Goal: Information Seeking & Learning: Compare options

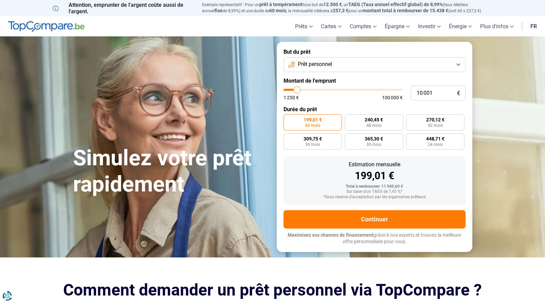
click at [454, 63] on button "Prêt personnel" at bounding box center [375, 64] width 182 height 15
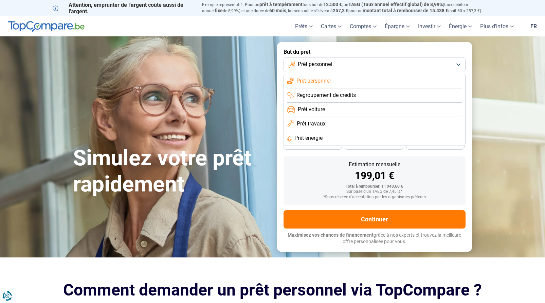
click at [454, 63] on button "Prêt personnel" at bounding box center [375, 64] width 182 height 15
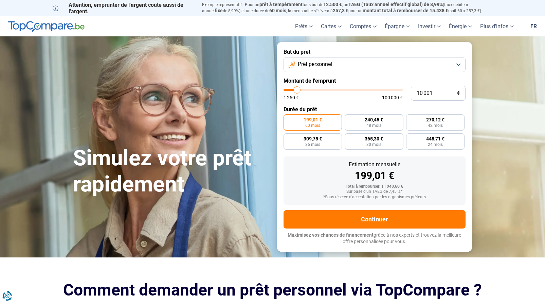
type input "8 750"
type input "8750"
type input "7 750"
type input "7750"
type input "7 500"
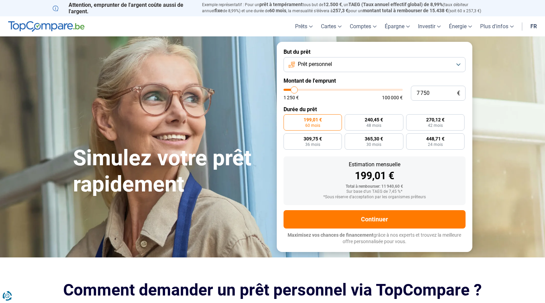
type input "7500"
type input "7 250"
type input "7250"
type input "6 750"
type input "6750"
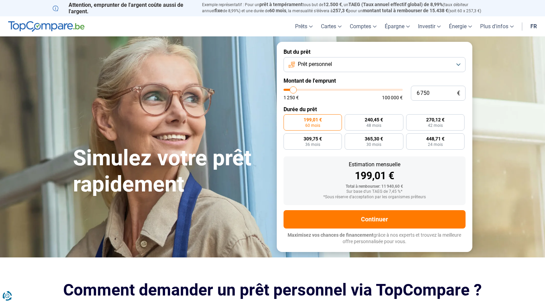
type input "6 500"
type input "6500"
type input "6 250"
type input "6250"
type input "6 000"
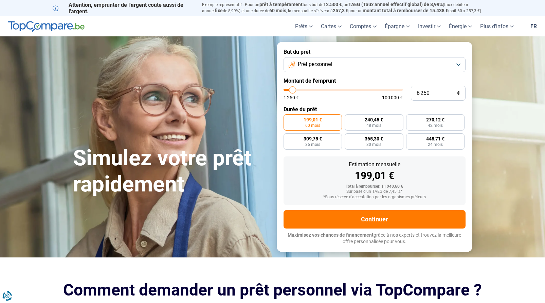
type input "6000"
type input "5 750"
type input "5750"
type input "5 500"
type input "5500"
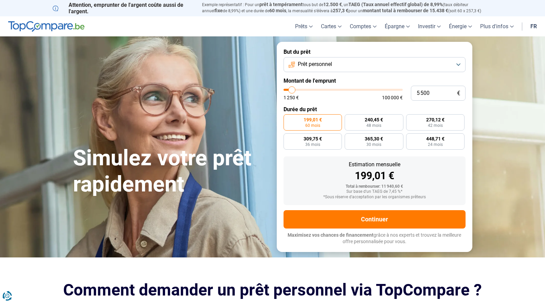
click at [292, 89] on input "range" at bounding box center [343, 90] width 119 height 2
radio input "true"
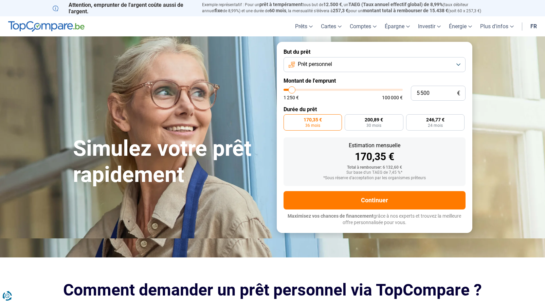
type input "4 500"
type input "4500"
type input "4 250"
type input "4250"
type input "3 750"
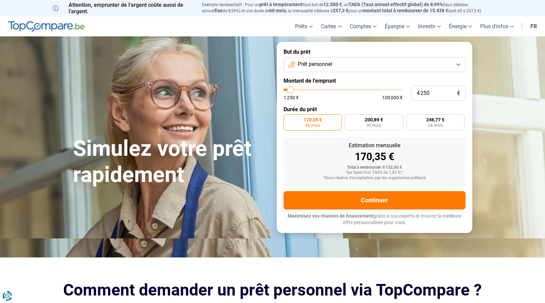
type input "3750"
type input "3 500"
type input "3500"
type input "3 250"
type input "3250"
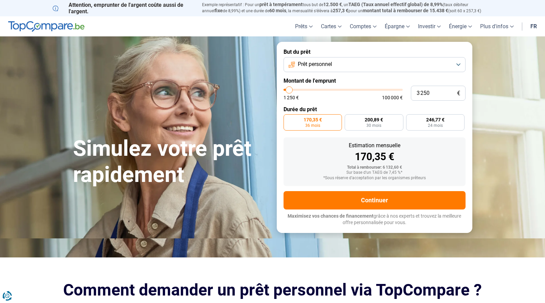
type input "3 000"
type input "3000"
type input "2 000"
type input "2000"
type input "1 250"
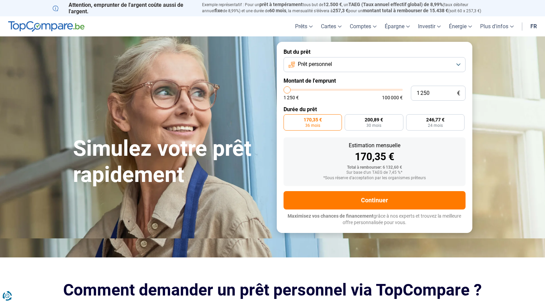
type input "1250"
drag, startPoint x: 291, startPoint y: 90, endPoint x: 282, endPoint y: 89, distance: 9.6
click at [281, 89] on form "But du prêt Prêt personnel Montant de l'emprunt 1 250 € 1 250 € 100 000 € Durée…" at bounding box center [375, 137] width 196 height 191
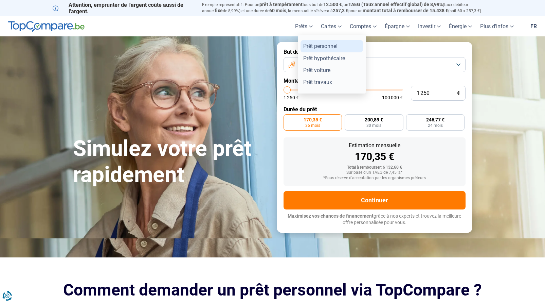
click at [317, 46] on link "Prêt personnel" at bounding box center [332, 46] width 62 height 12
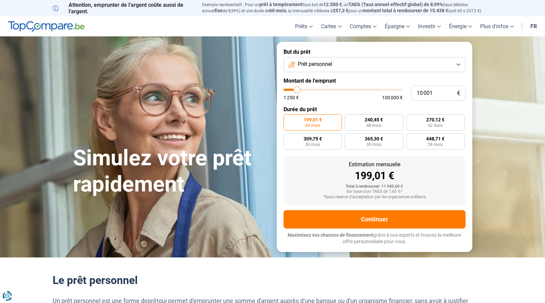
type input "9 000"
type input "9000"
type input "8 250"
type input "8250"
type input "7 250"
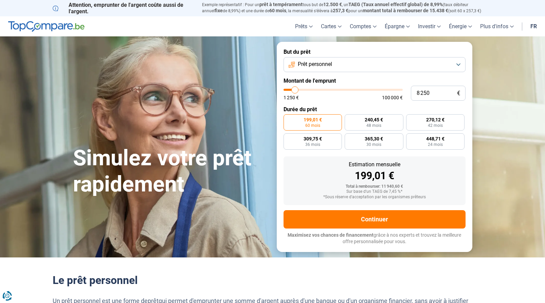
type input "7250"
type input "4 750"
type input "4750"
type input "3 000"
type input "3000"
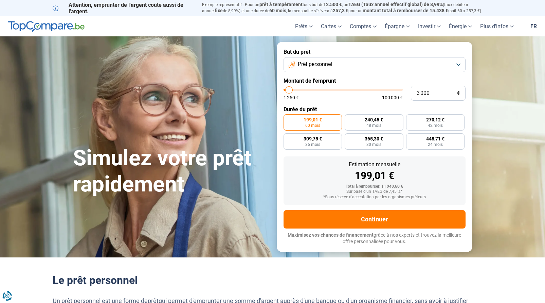
type input "2 500"
type input "2500"
type input "2 250"
type input "2250"
type input "2 000"
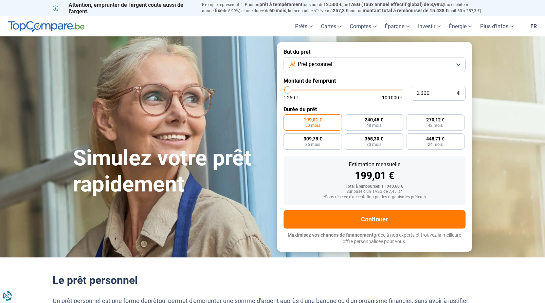
type input "2000"
drag, startPoint x: 296, startPoint y: 91, endPoint x: 288, endPoint y: 91, distance: 7.8
click at [288, 91] on input "range" at bounding box center [343, 90] width 119 height 2
radio input "true"
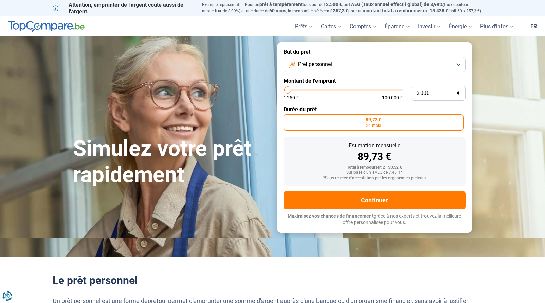
type input "1 250"
type input "1250"
click at [284, 90] on input "range" at bounding box center [343, 90] width 119 height 2
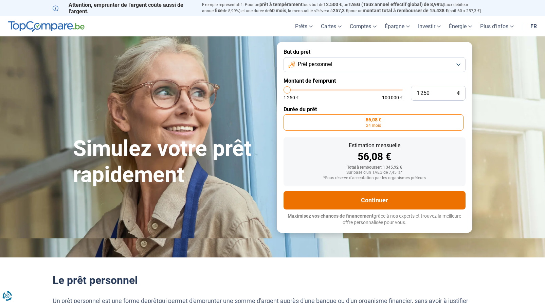
click at [372, 202] on button "Continuer" at bounding box center [375, 200] width 182 height 18
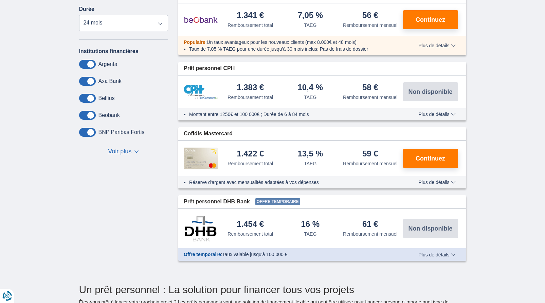
scroll to position [212, 0]
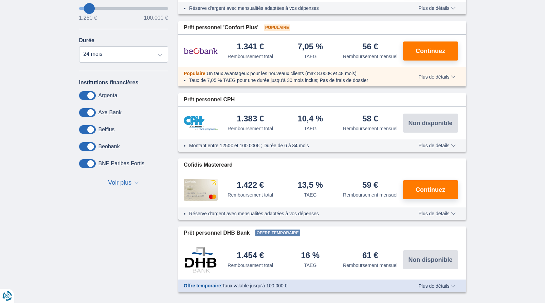
click at [423, 79] on span "Plus de détails" at bounding box center [436, 76] width 37 height 5
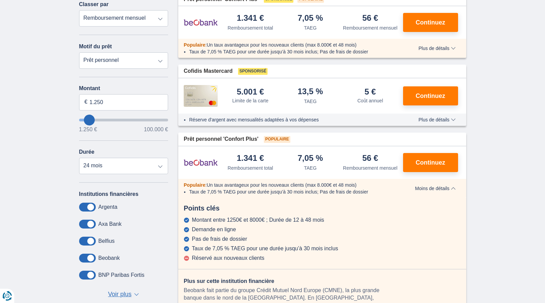
scroll to position [0, 0]
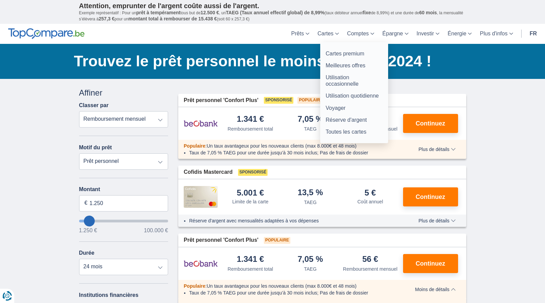
click at [332, 35] on link "Cartes" at bounding box center [328, 34] width 30 height 20
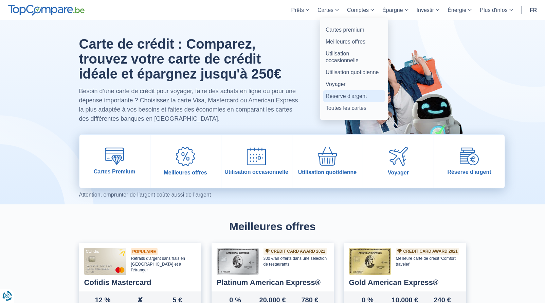
click at [349, 97] on link "Réserve d'argent" at bounding box center [354, 96] width 62 height 12
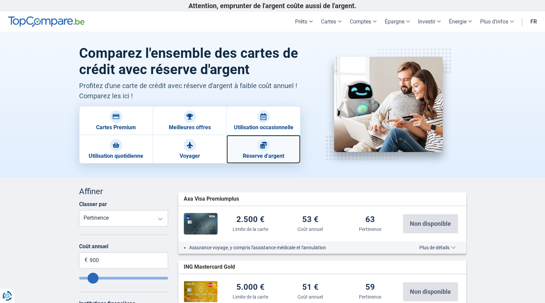
click at [263, 147] on img at bounding box center [263, 145] width 7 height 7
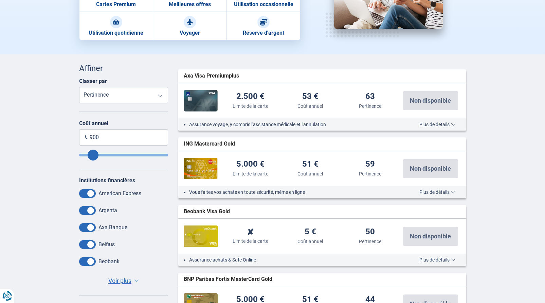
scroll to position [126, 0]
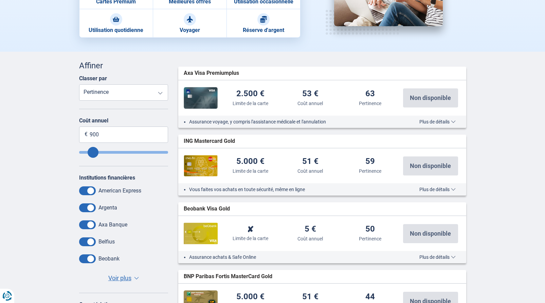
click at [454, 122] on span "Plus de détails" at bounding box center [437, 121] width 36 height 5
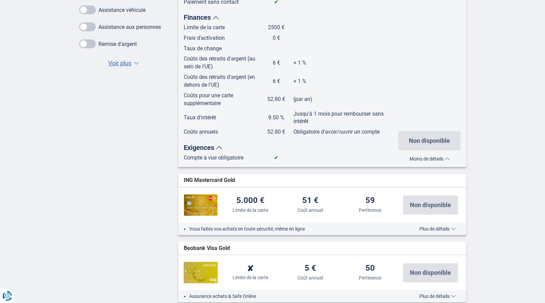
scroll to position [467, 0]
click at [451, 228] on span "Plus de détails" at bounding box center [437, 228] width 36 height 5
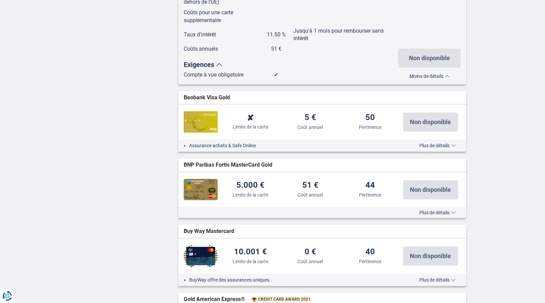
scroll to position [1028, 0]
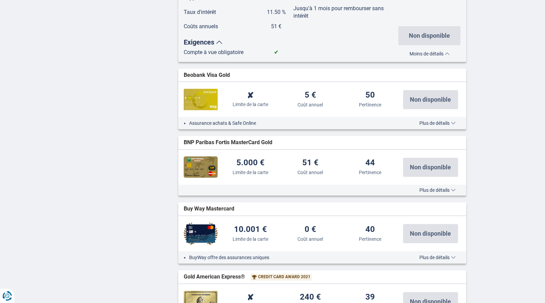
click at [453, 123] on span "Plus de détails" at bounding box center [437, 123] width 36 height 5
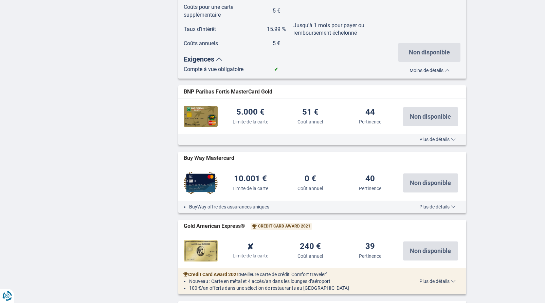
scroll to position [1466, 0]
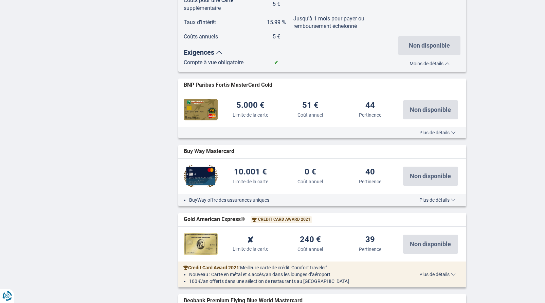
click at [449, 132] on span "Plus de détails" at bounding box center [437, 132] width 36 height 5
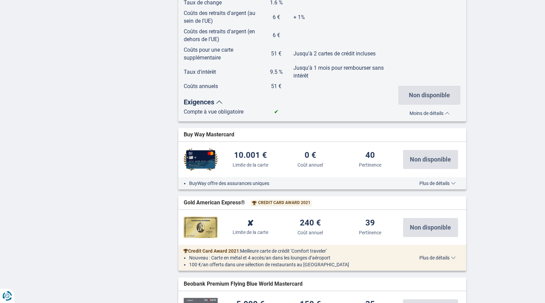
scroll to position [1871, 0]
click at [454, 182] on span "Plus de détails" at bounding box center [437, 182] width 36 height 5
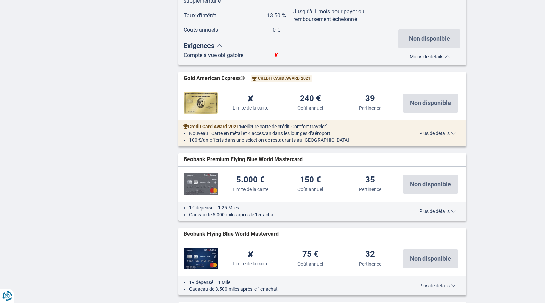
scroll to position [2384, 0]
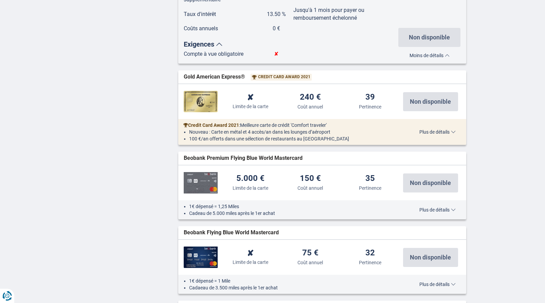
click at [451, 132] on span "Plus de détails" at bounding box center [437, 131] width 36 height 5
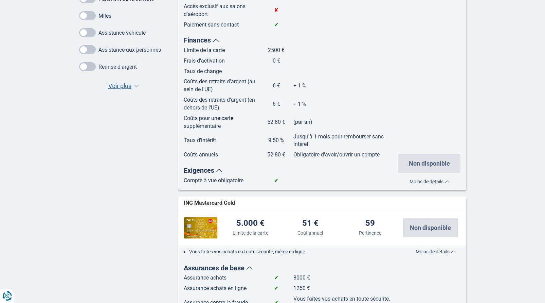
scroll to position [21, 0]
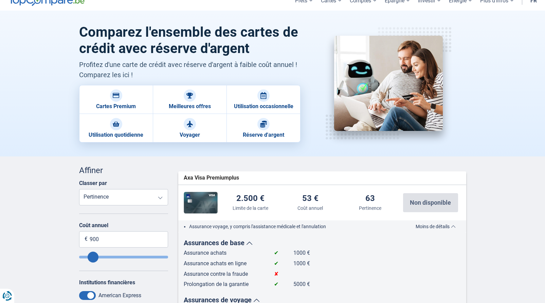
click at [204, 205] on img at bounding box center [201, 203] width 34 height 22
click at [206, 175] on span "Axa Visa Premiumplus" at bounding box center [211, 178] width 55 height 8
drag, startPoint x: 241, startPoint y: 176, endPoint x: 184, endPoint y: 176, distance: 57.7
click at [184, 176] on div "Axa Visa Premiumplus widget.list-item.credit-card.null" at bounding box center [322, 177] width 288 height 13
copy span "Axa Visa Premiumplus"
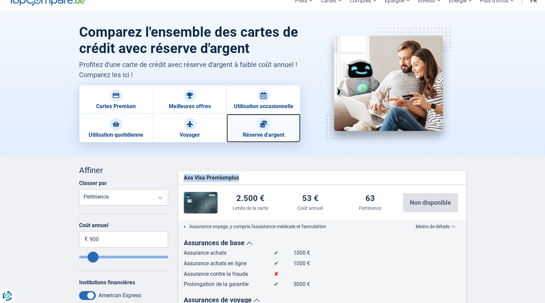
click at [258, 122] on div at bounding box center [263, 124] width 12 height 12
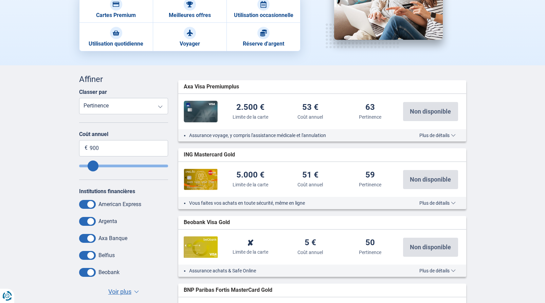
scroll to position [113, 0]
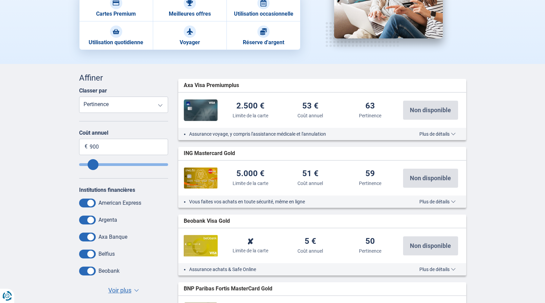
click at [456, 201] on button "Plus de détails Moins de détails" at bounding box center [437, 201] width 47 height 5
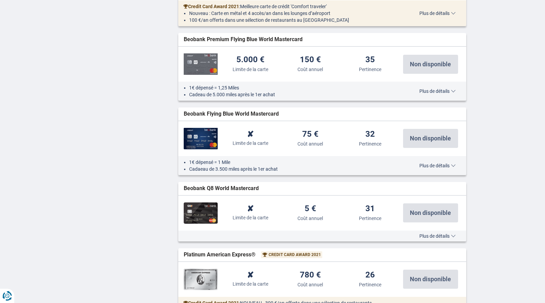
scroll to position [966, 0]
click at [452, 166] on span "Plus de détails" at bounding box center [437, 164] width 36 height 5
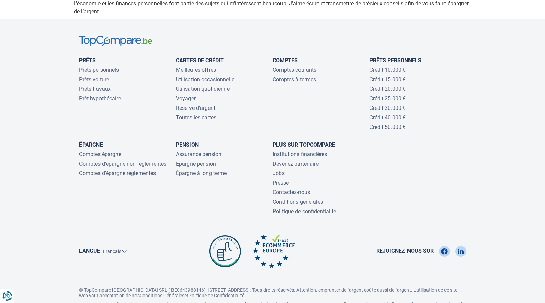
scroll to position [2109, 0]
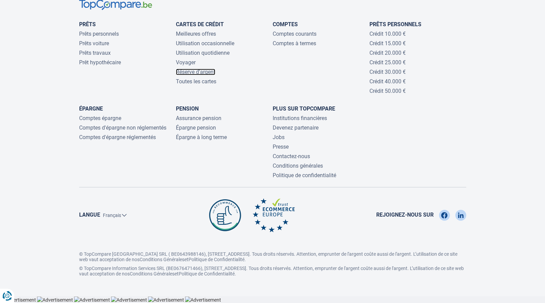
click at [193, 72] on link "Réserve d'argent" at bounding box center [195, 72] width 39 height 6
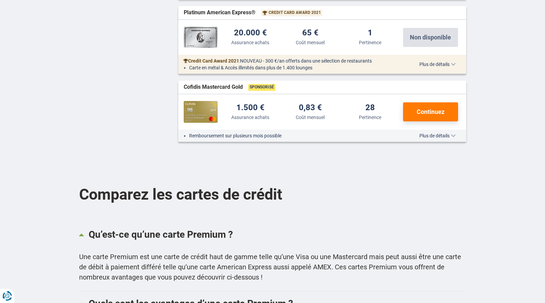
scroll to position [772, 0]
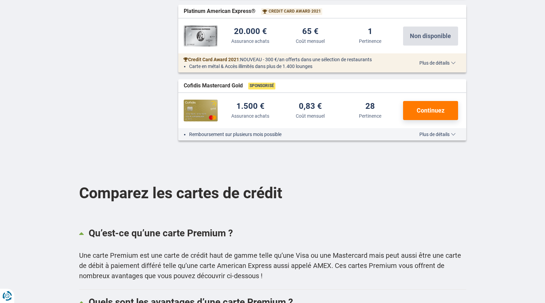
click at [452, 132] on span "Plus de détails" at bounding box center [437, 134] width 36 height 5
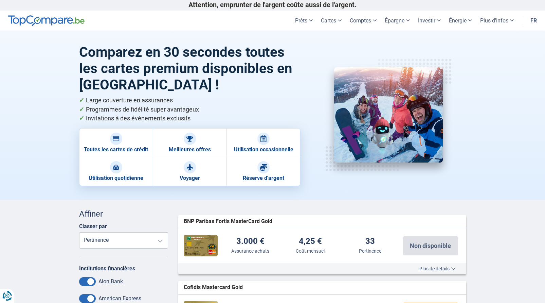
scroll to position [0, 0]
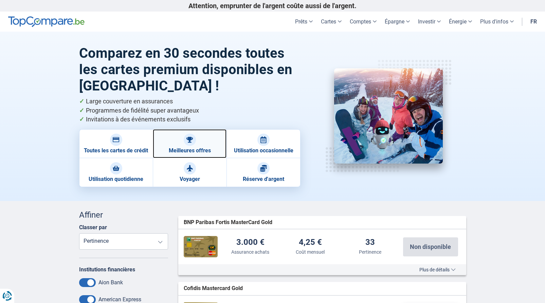
click at [194, 148] on link "Meilleures offres" at bounding box center [190, 143] width 74 height 29
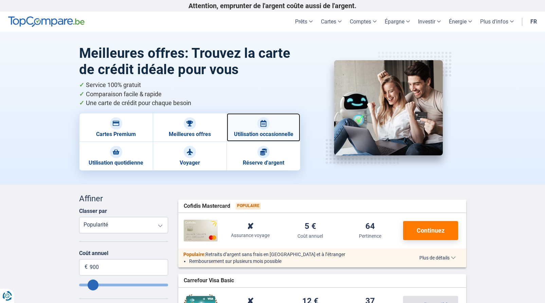
click at [260, 125] on img at bounding box center [263, 123] width 7 height 7
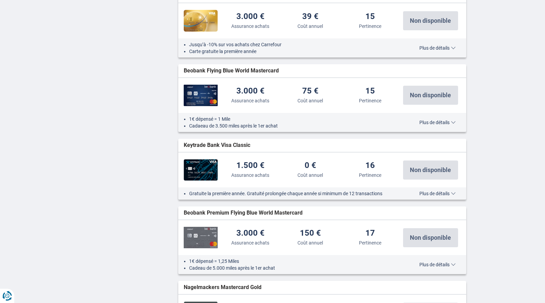
scroll to position [576, 0]
click at [452, 120] on span "Plus de détails" at bounding box center [437, 122] width 36 height 5
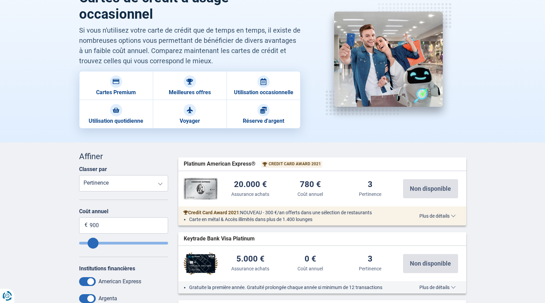
scroll to position [0, 0]
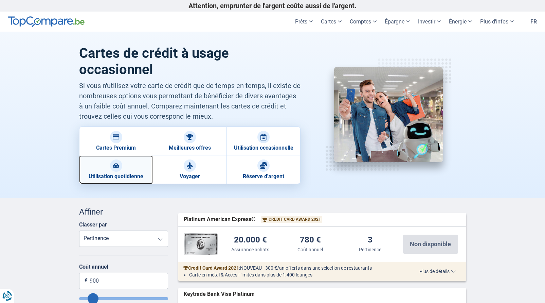
click at [121, 166] on div at bounding box center [116, 165] width 12 height 12
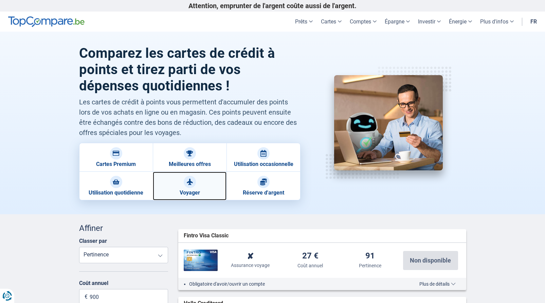
click at [185, 187] on link "Voyager" at bounding box center [190, 185] width 74 height 29
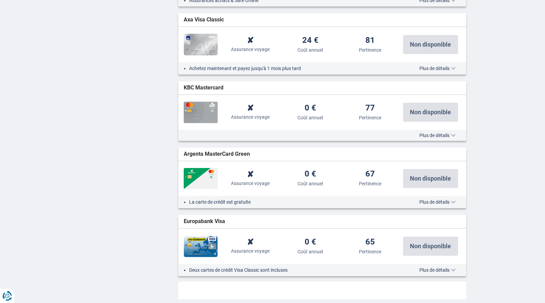
scroll to position [687, 0]
click at [443, 201] on span "Plus de détails" at bounding box center [437, 201] width 36 height 5
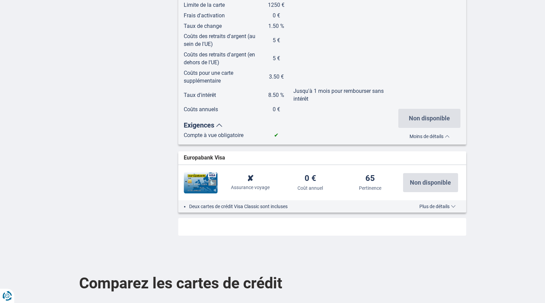
scroll to position [1223, 0]
